Goal: Information Seeking & Learning: Learn about a topic

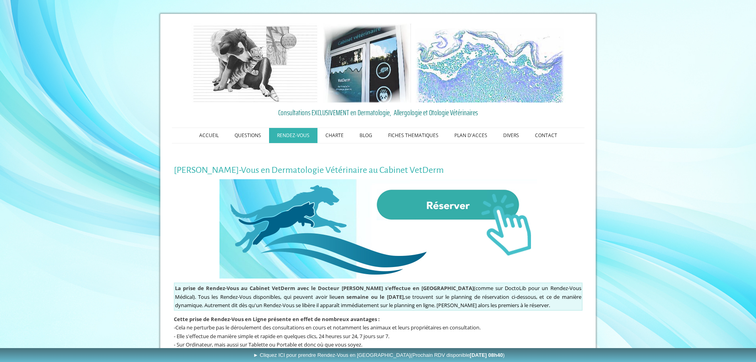
click at [428, 211] on img at bounding box center [379, 228] width 318 height 99
click at [215, 133] on link "ACCUEIL" at bounding box center [208, 135] width 35 height 15
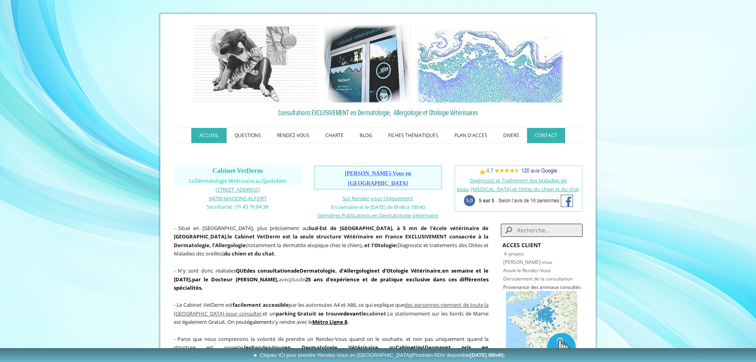
click at [538, 136] on link "CONTACT" at bounding box center [546, 135] width 38 height 15
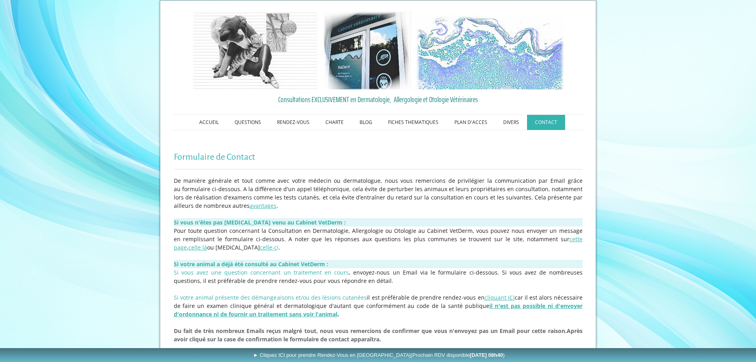
scroll to position [8, 0]
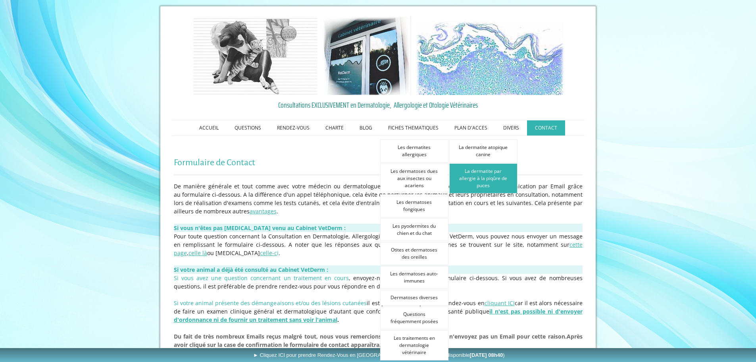
click at [486, 172] on link "La dermatite par allergie à la piqûre de puces" at bounding box center [483, 178] width 68 height 30
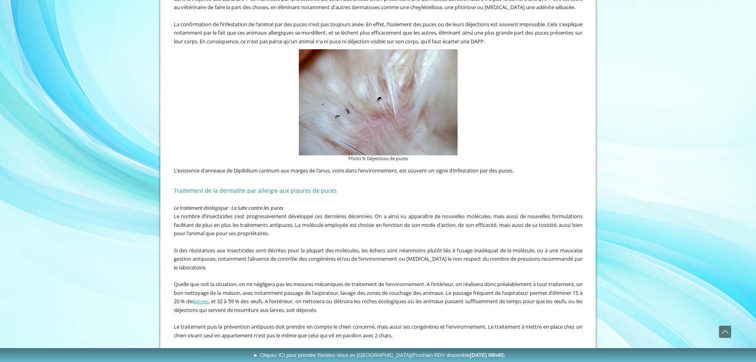
scroll to position [161, 0]
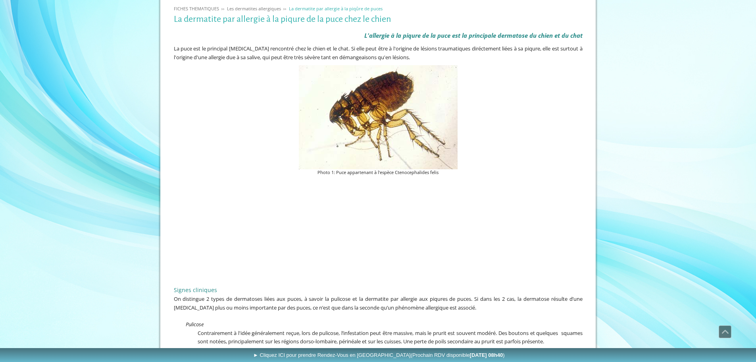
drag, startPoint x: 757, startPoint y: 48, endPoint x: 687, endPoint y: 294, distance: 255.5
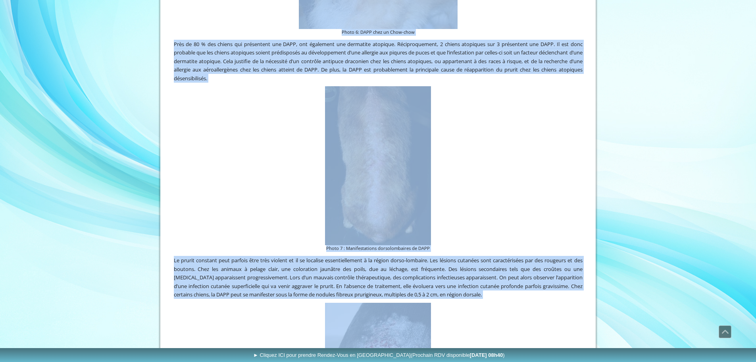
scroll to position [778, 0]
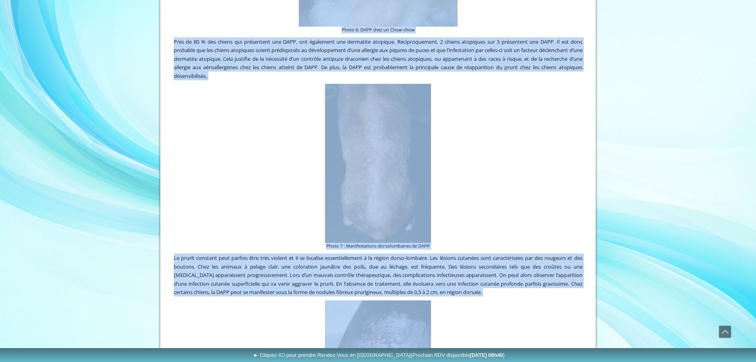
click at [659, 214] on div "ACCUEIL QUESTIONS RENDEZ-VOUS Les Rendez-Vous au Cabinet VetDerm Les Rendez-Vou…" at bounding box center [378, 211] width 756 height 1979
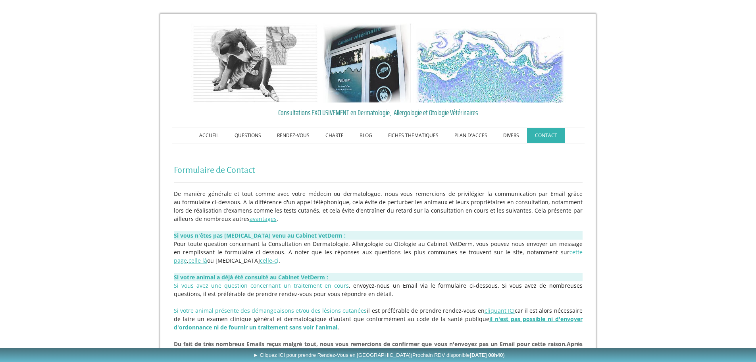
scroll to position [8, 0]
